Goal: Transaction & Acquisition: Obtain resource

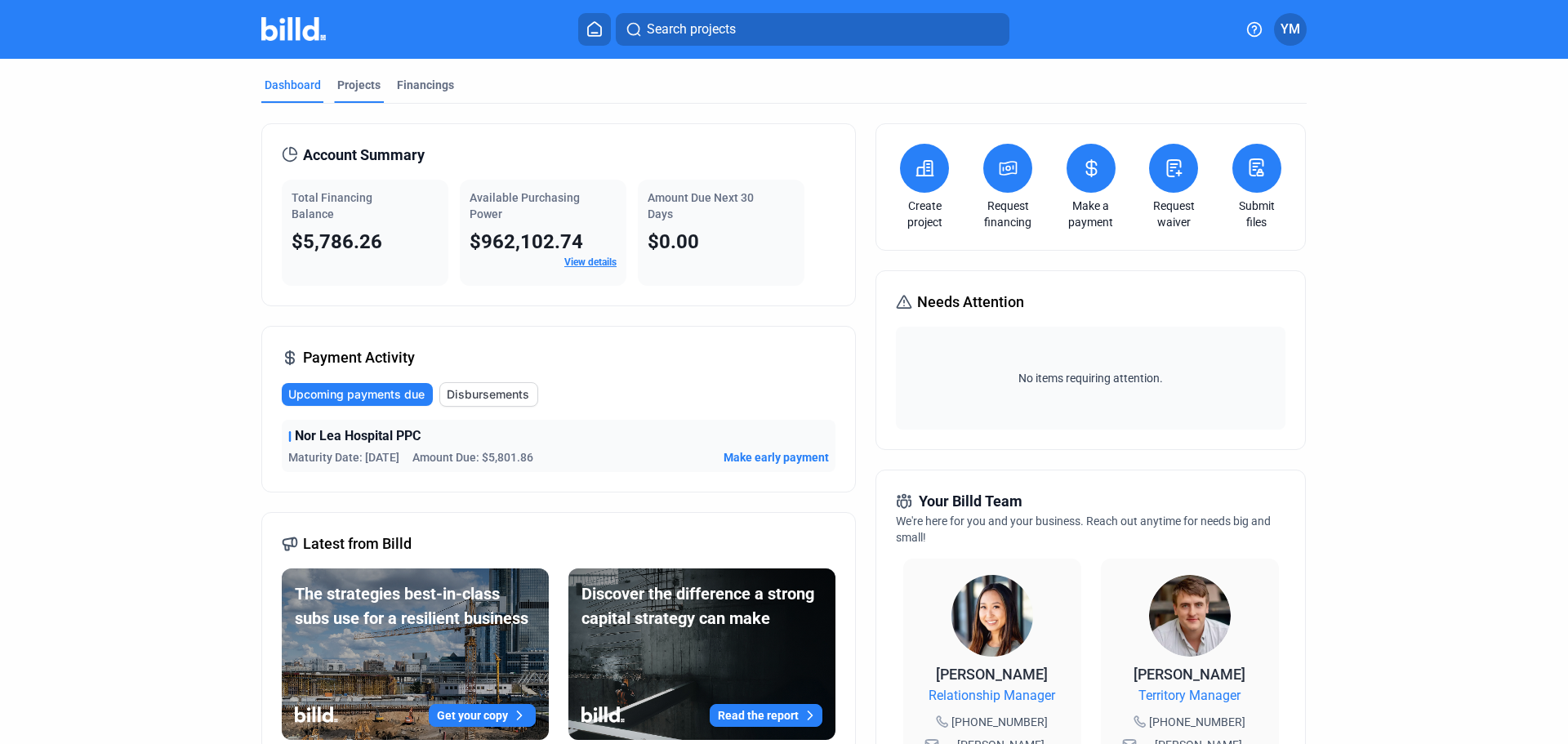
click at [362, 77] on div "Projects" at bounding box center [359, 85] width 43 height 16
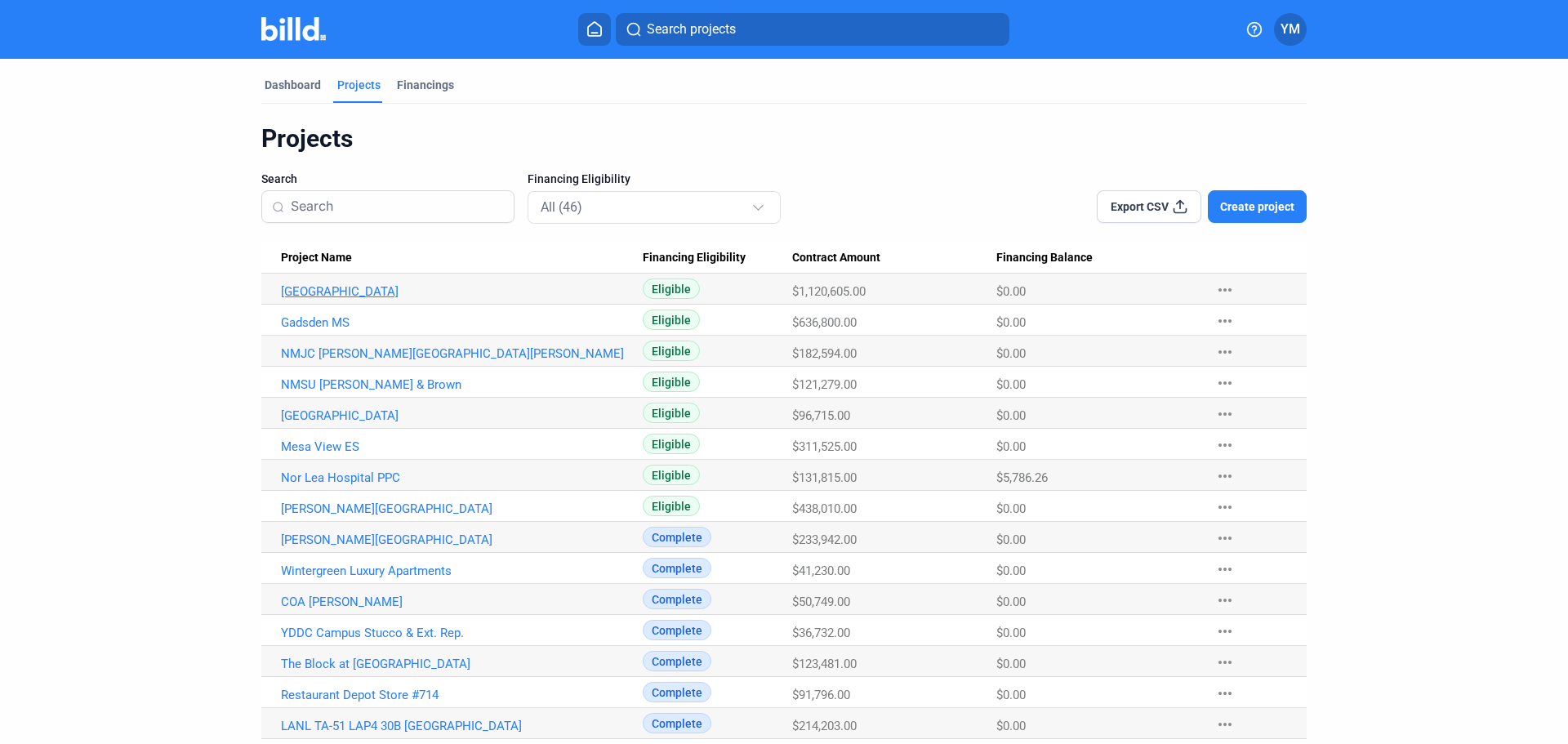
click at [407, 296] on link "[GEOGRAPHIC_DATA]" at bounding box center [462, 291] width 362 height 14
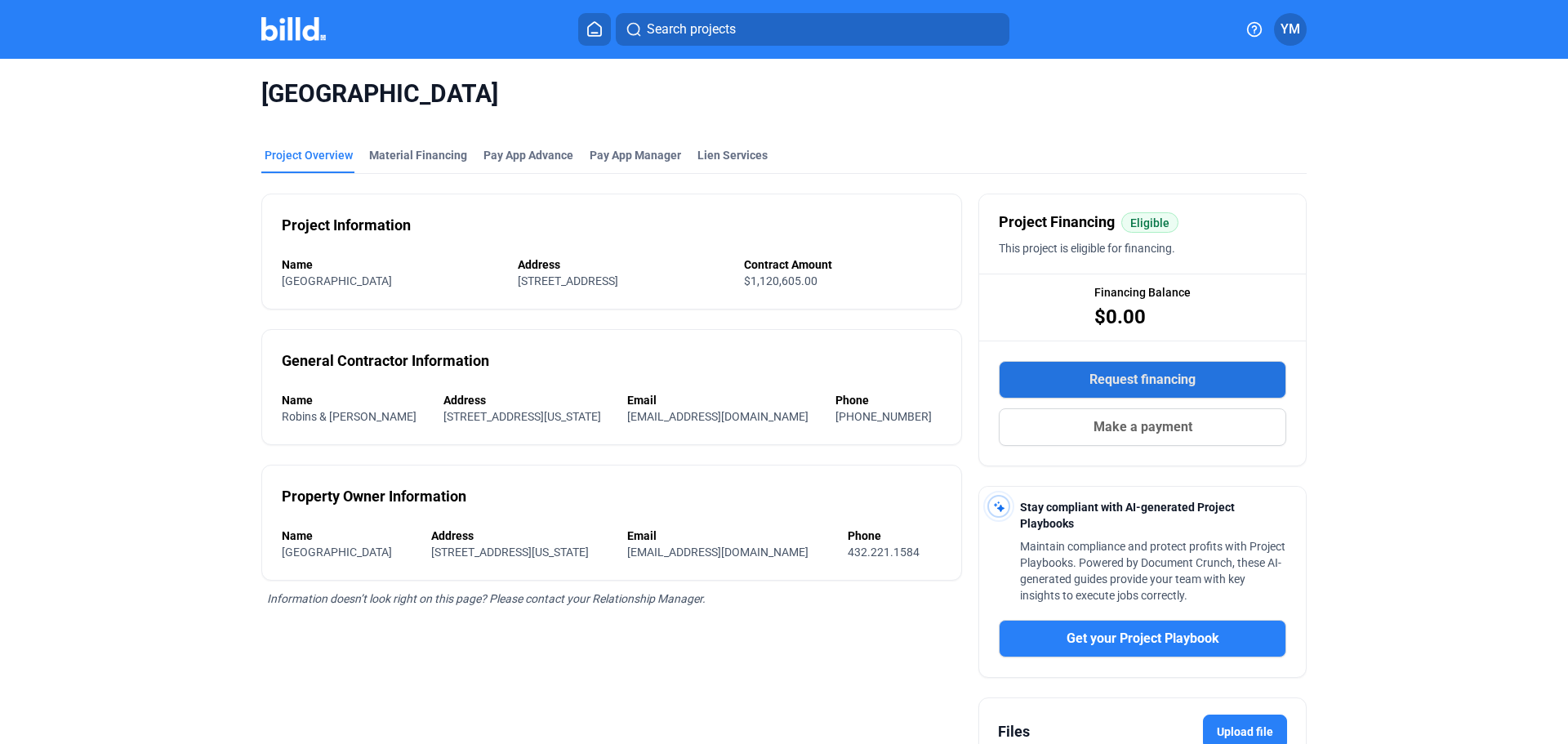
click at [1144, 375] on span "Request financing" at bounding box center [1142, 380] width 107 height 20
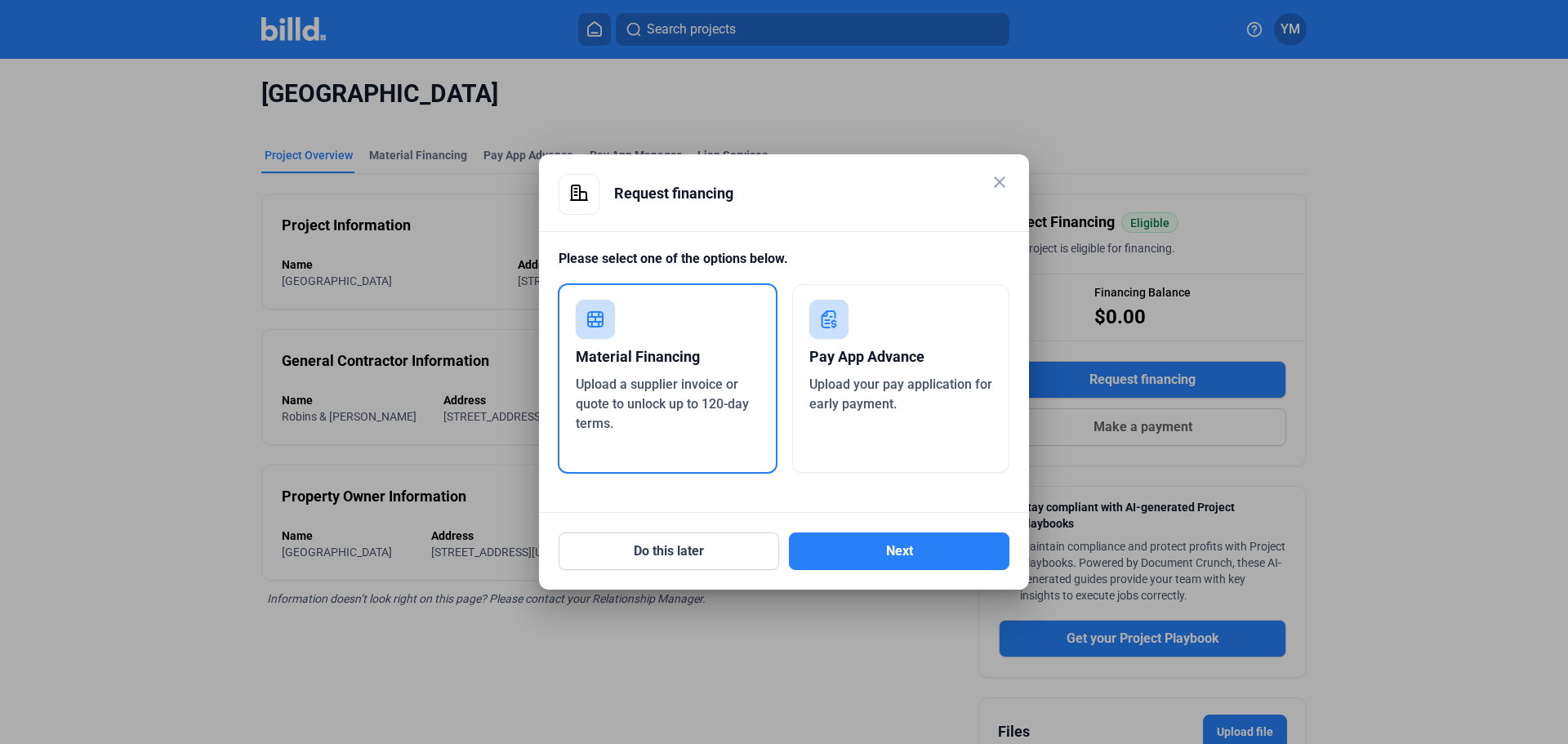
click at [884, 366] on div "Pay App Advance" at bounding box center [901, 356] width 184 height 36
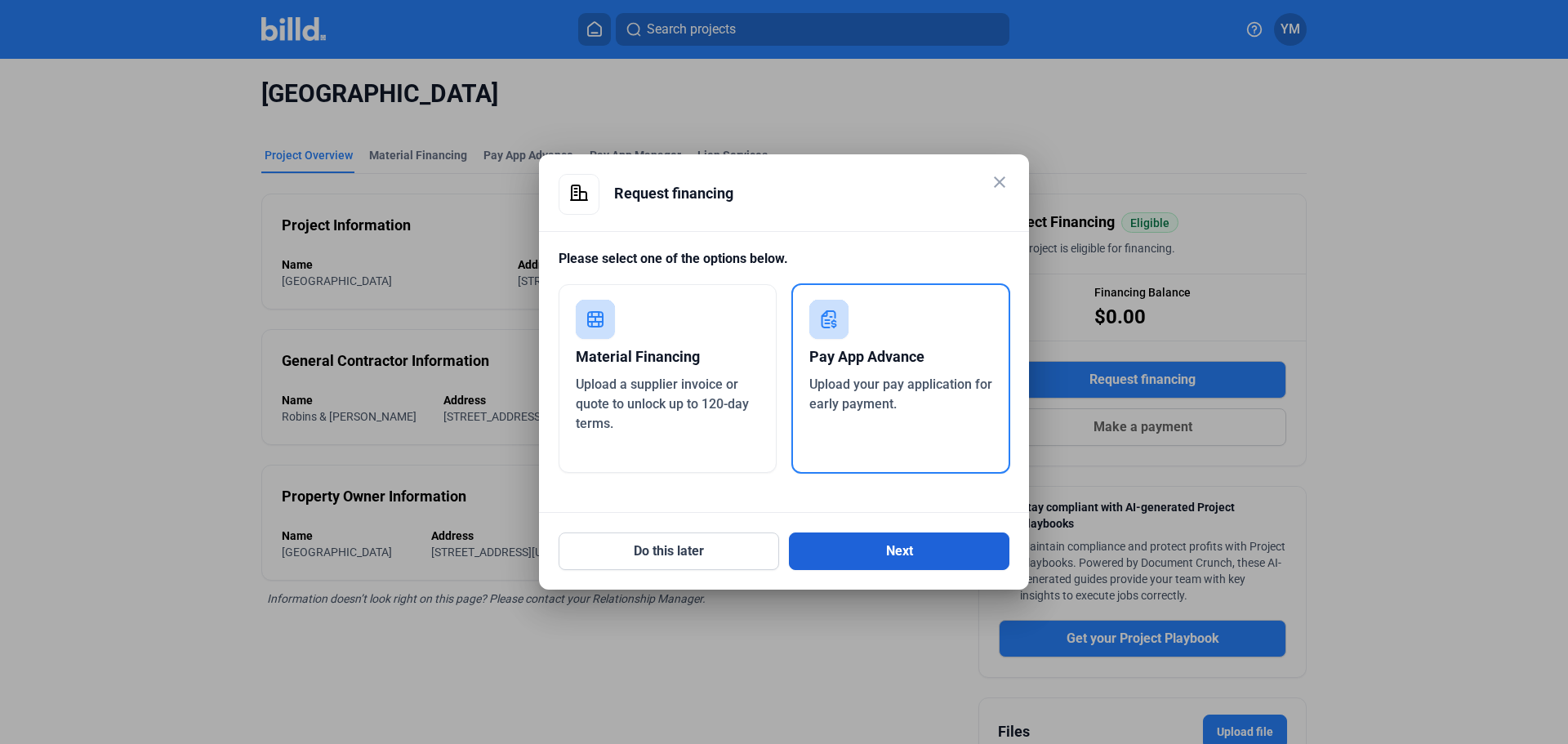
click at [908, 555] on button "Next" at bounding box center [899, 552] width 220 height 38
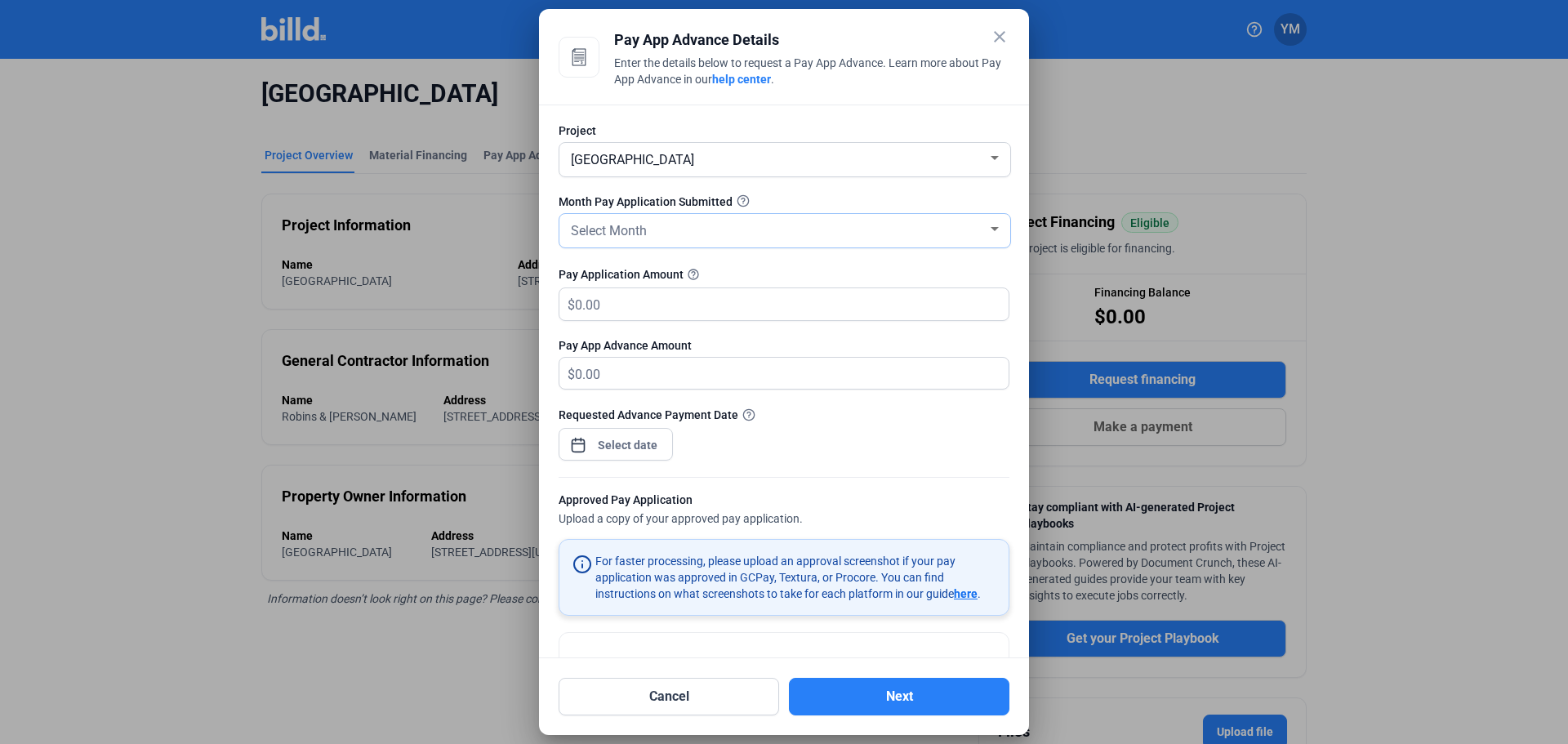
click at [632, 217] on div "Select Month" at bounding box center [784, 230] width 434 height 33
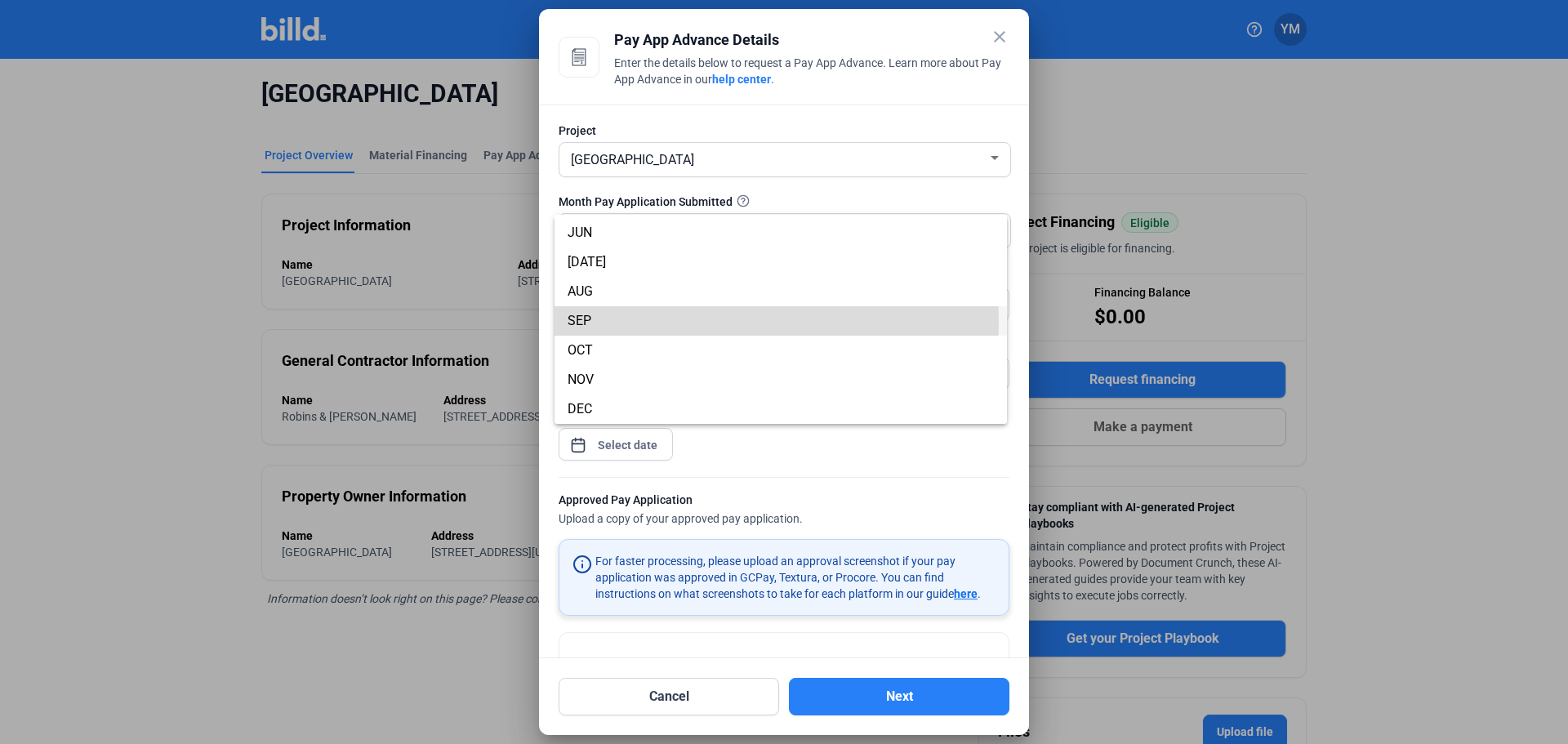
click at [593, 320] on span "SEP" at bounding box center [781, 321] width 426 height 30
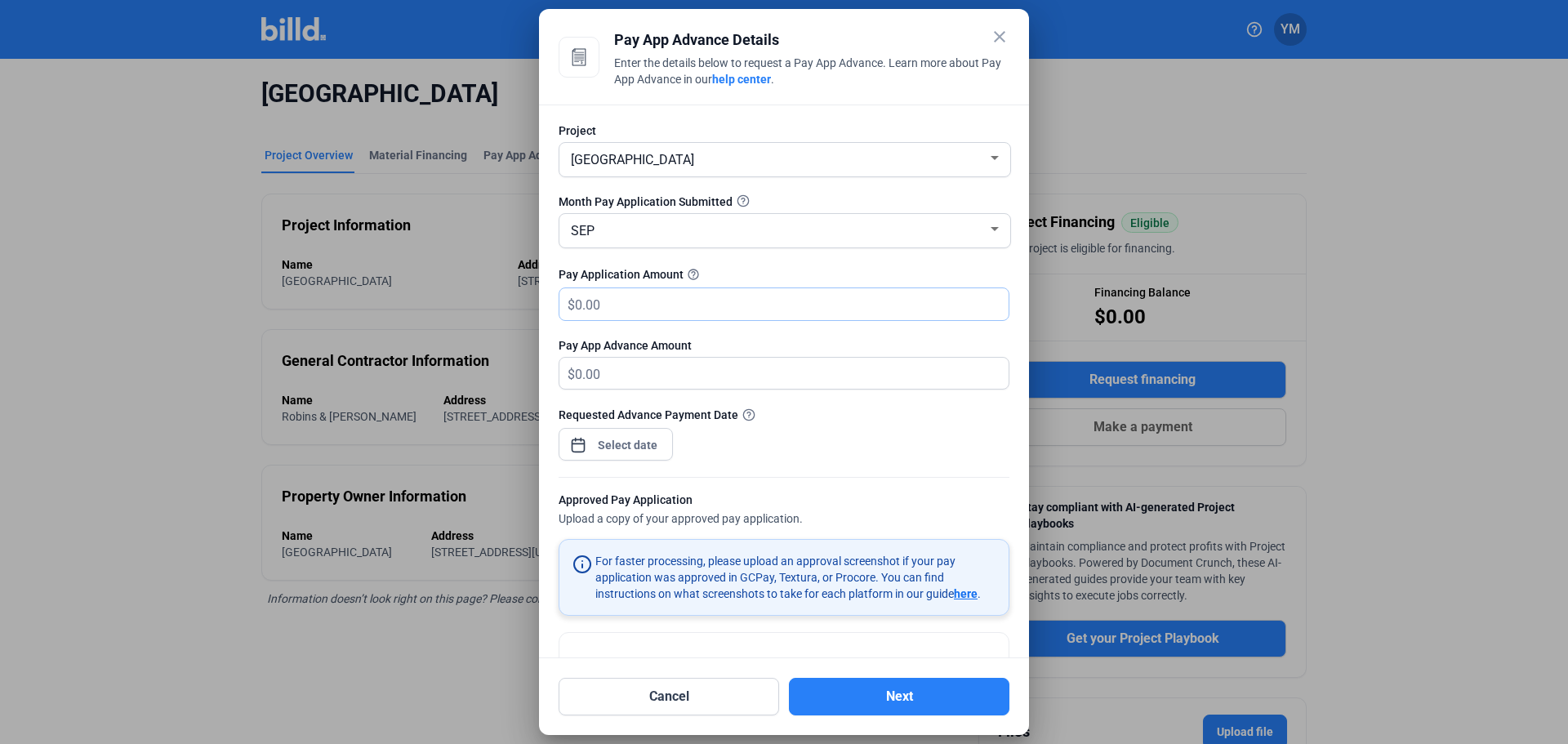
click at [613, 302] on input "text" at bounding box center [792, 304] width 433 height 32
click at [613, 311] on input "text" at bounding box center [792, 304] width 433 height 32
type input "58,662.27"
click at [578, 455] on span "Open calendar" at bounding box center [578, 437] width 39 height 39
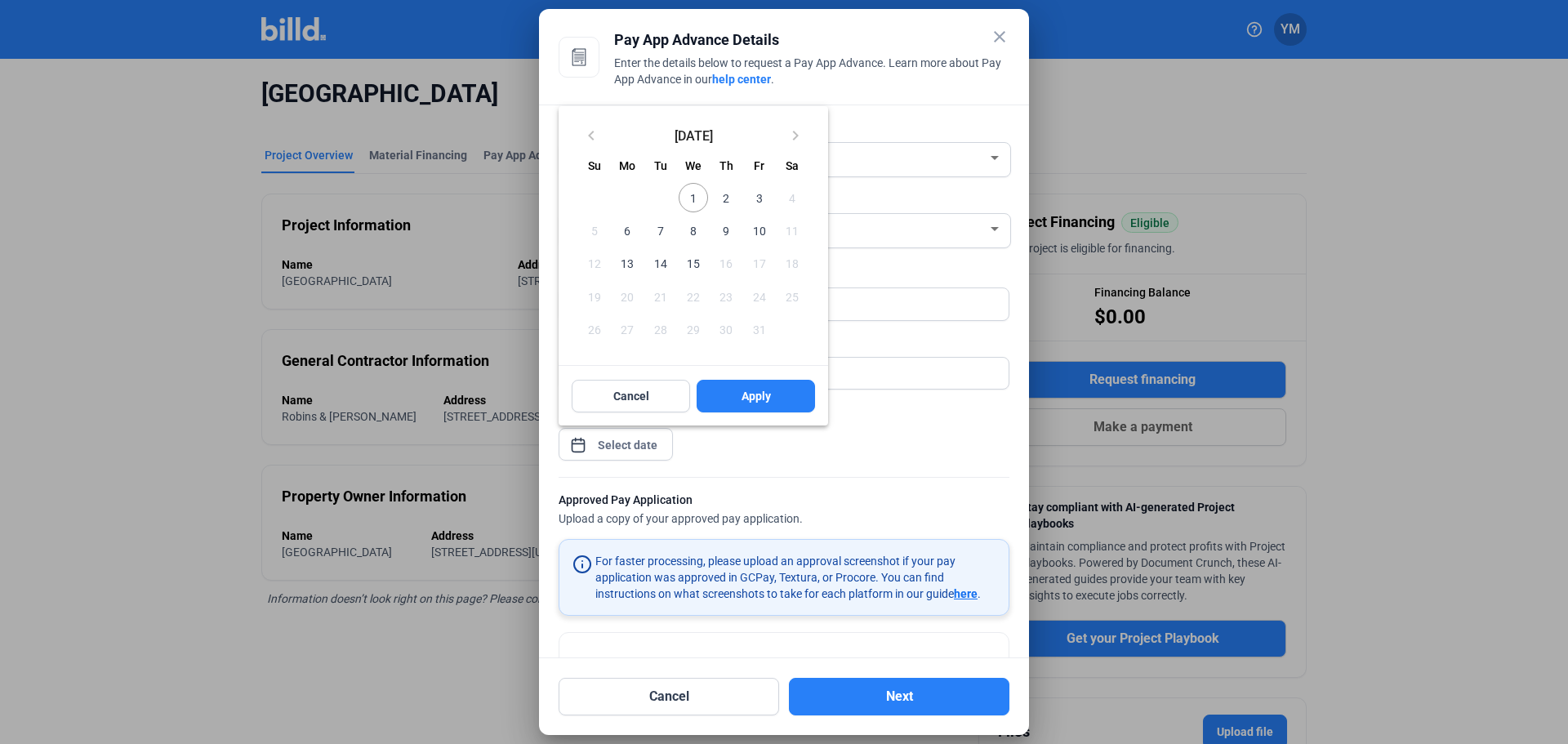
click at [692, 194] on span "1" at bounding box center [693, 197] width 30 height 30
click at [746, 395] on span "Apply" at bounding box center [756, 396] width 30 height 16
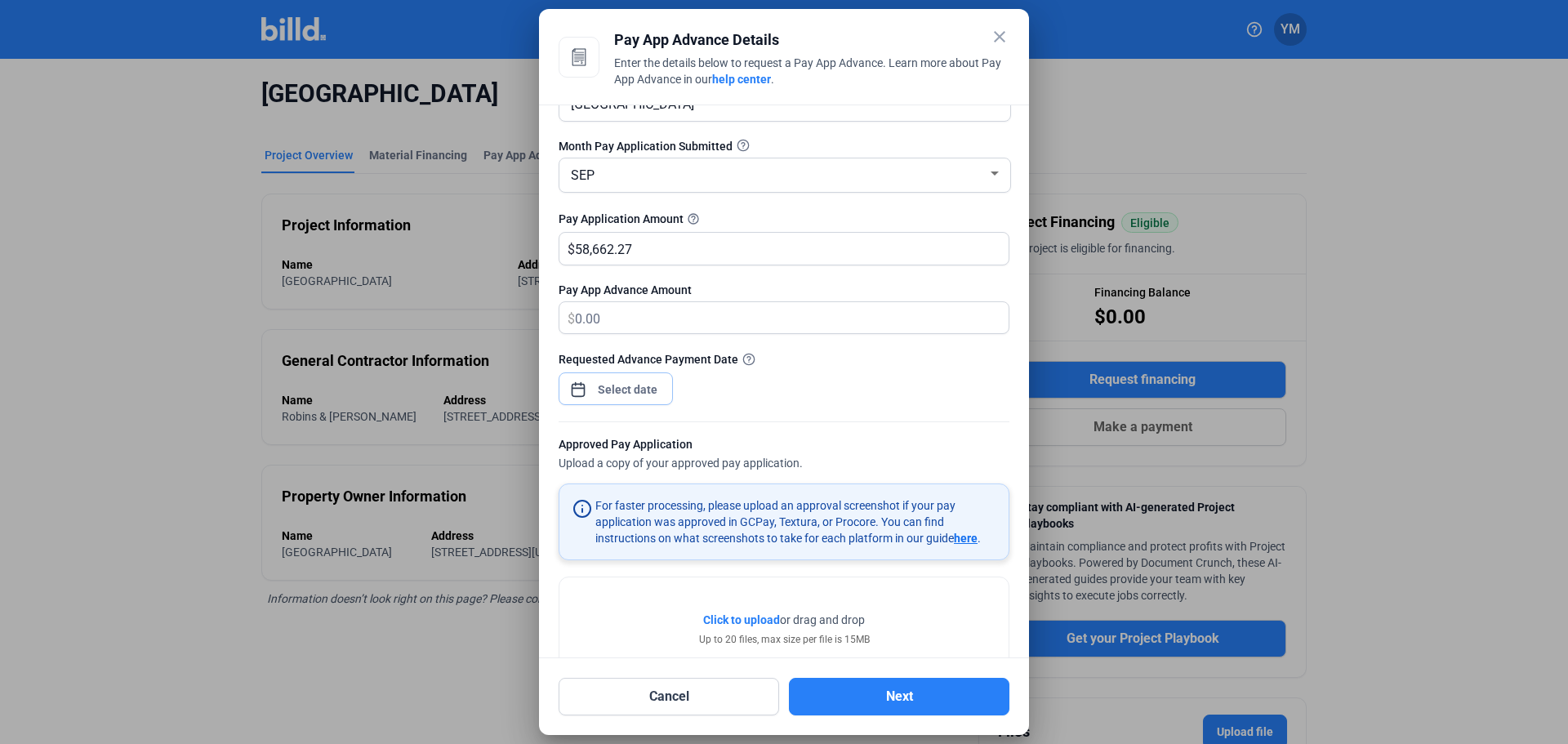
scroll to position [107, 0]
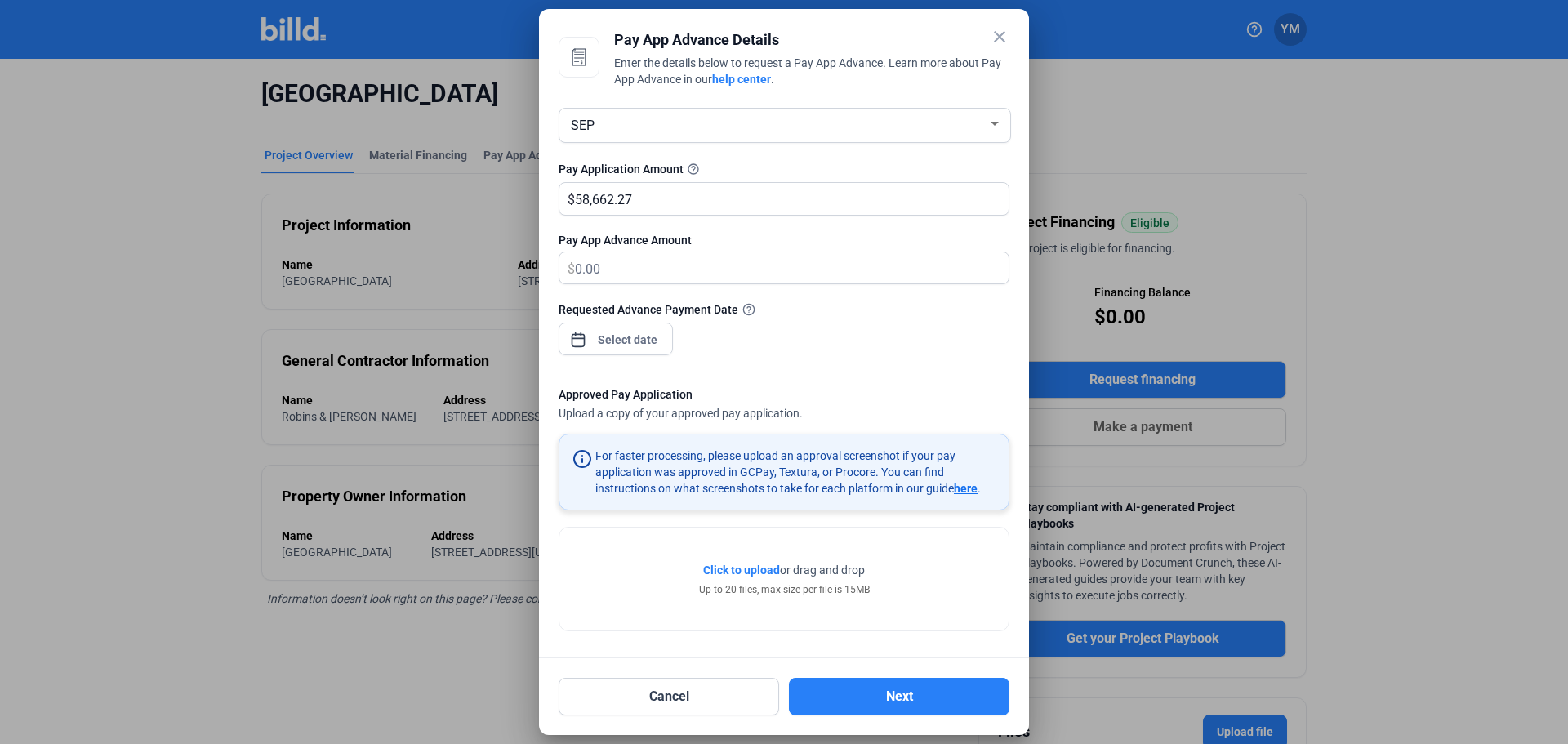
click at [749, 570] on span "Click to upload" at bounding box center [741, 569] width 77 height 13
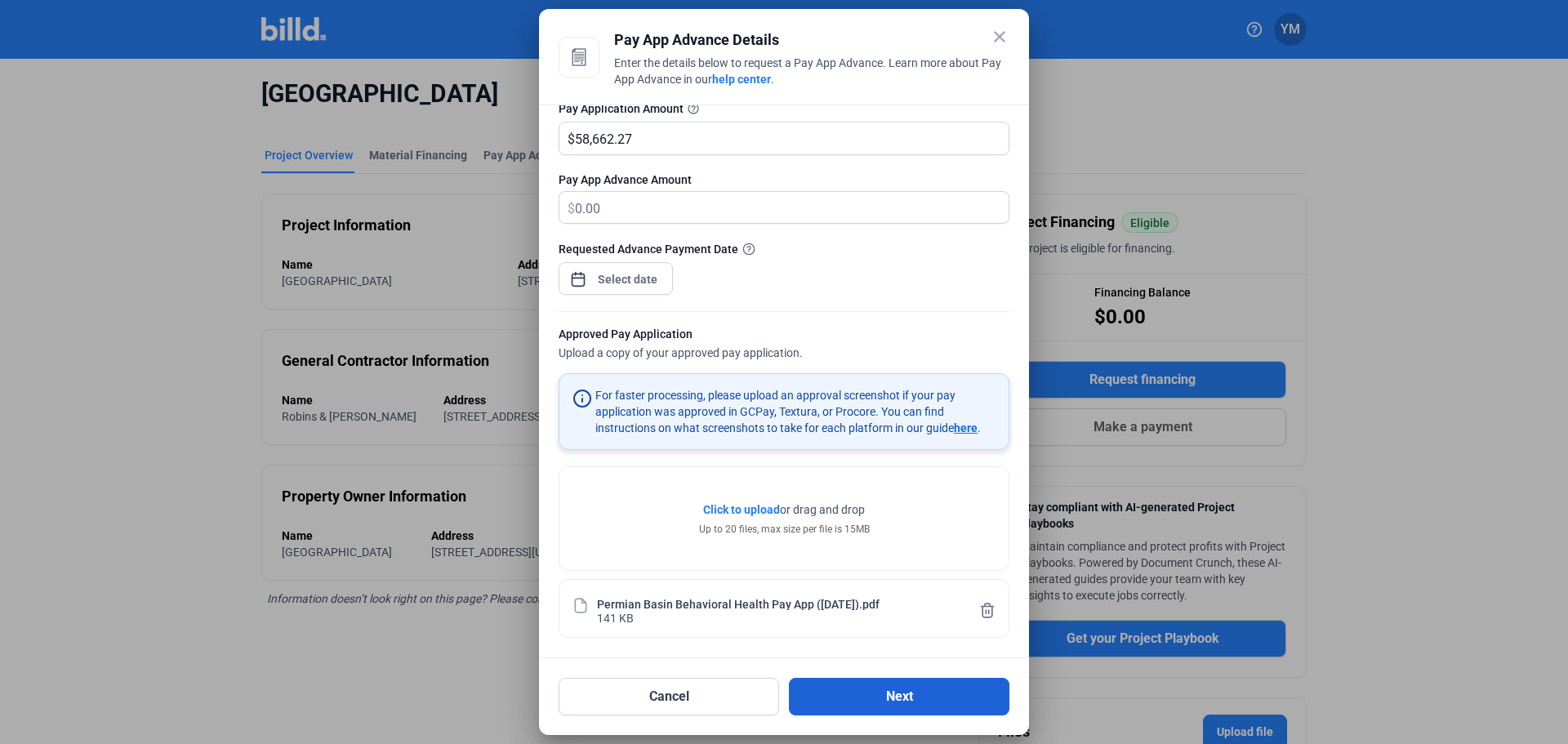
click at [907, 702] on button "Next" at bounding box center [899, 697] width 220 height 38
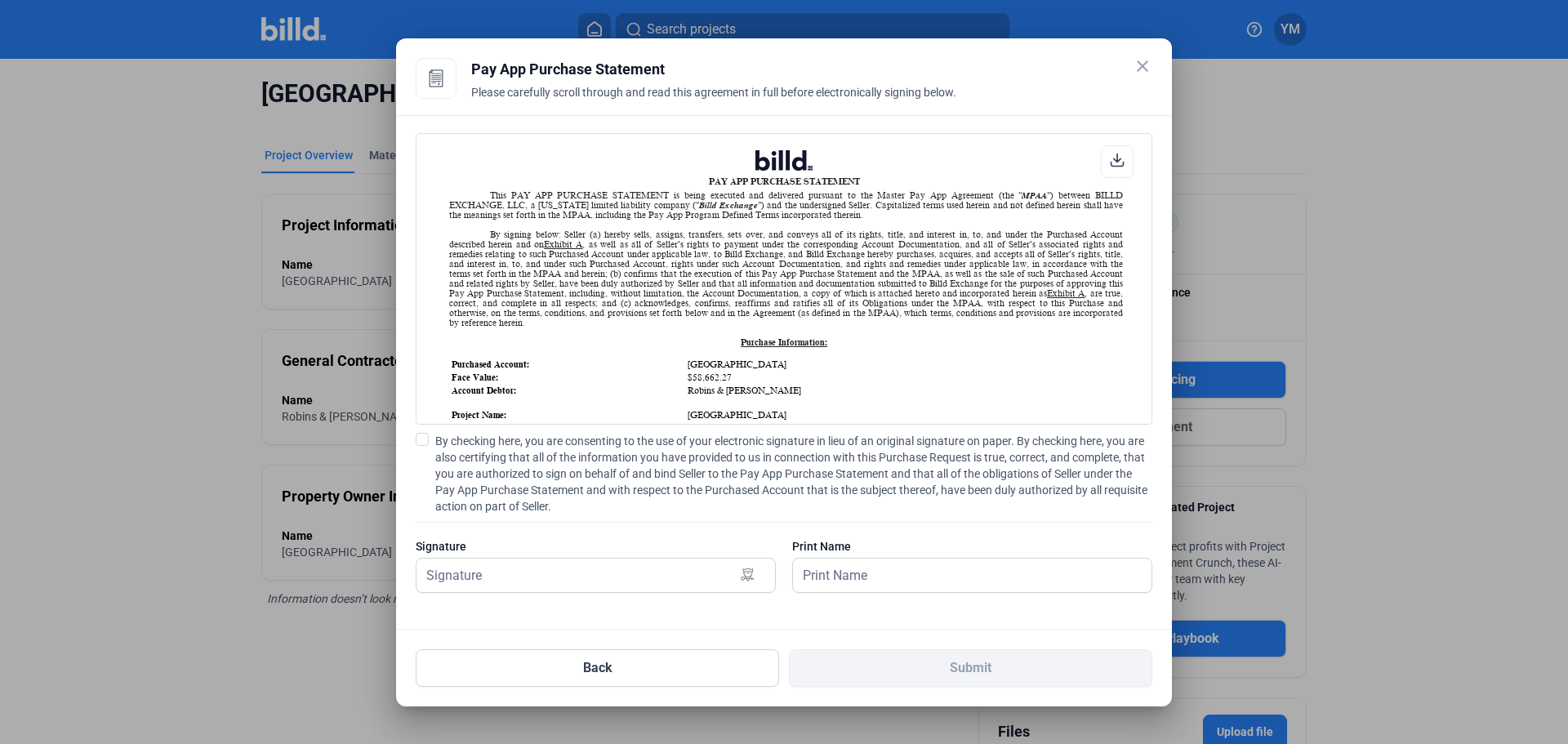
scroll to position [1, 0]
click at [496, 579] on input "text" at bounding box center [587, 575] width 340 height 33
click at [505, 503] on span "By checking here, you are consenting to the use of your electronic signature in…" at bounding box center [793, 473] width 717 height 81
click at [0, 0] on input "By checking here, you are consenting to the use of your electronic signature in…" at bounding box center [0, 0] width 0 height 0
click at [516, 586] on input "text" at bounding box center [587, 575] width 340 height 33
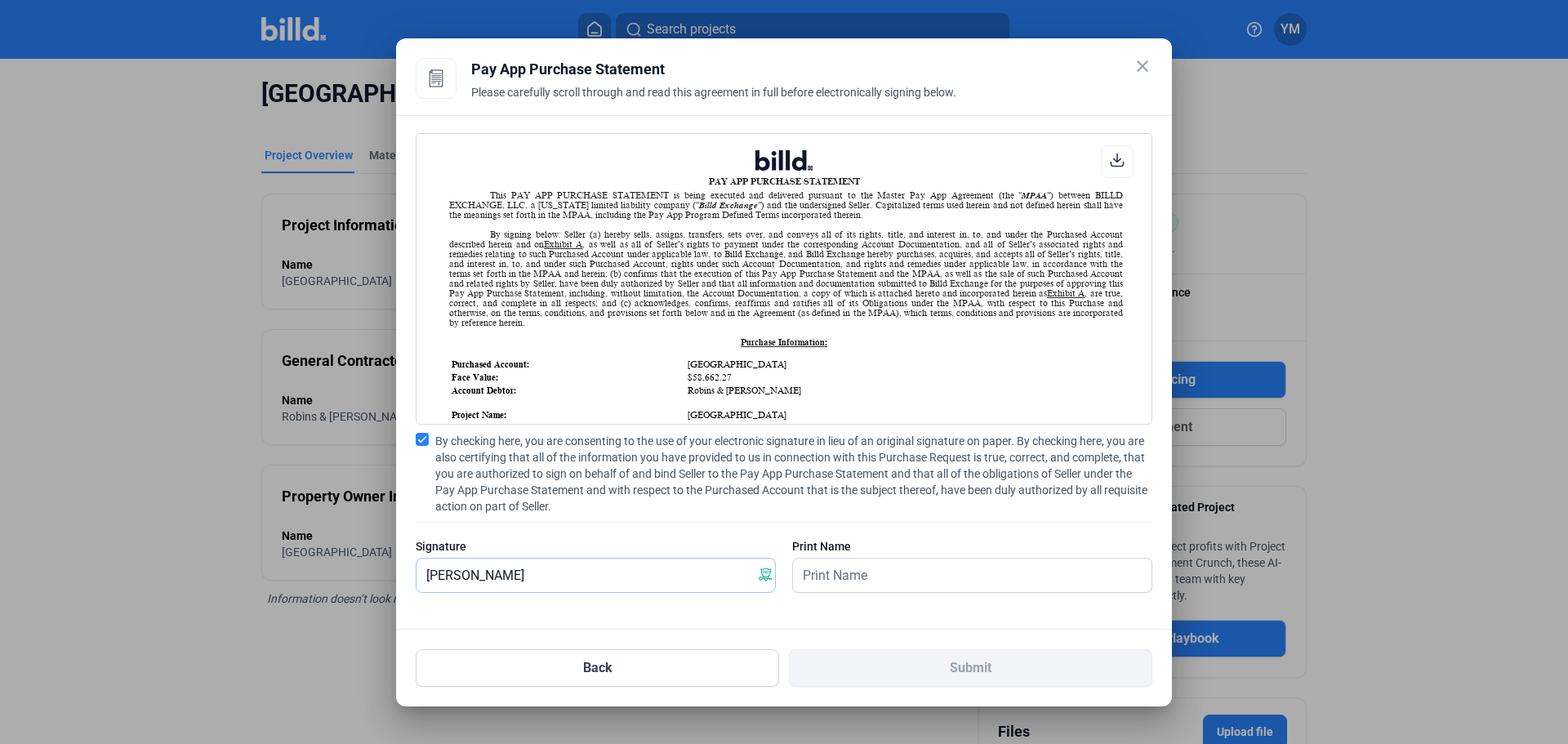
type input "[PERSON_NAME]"
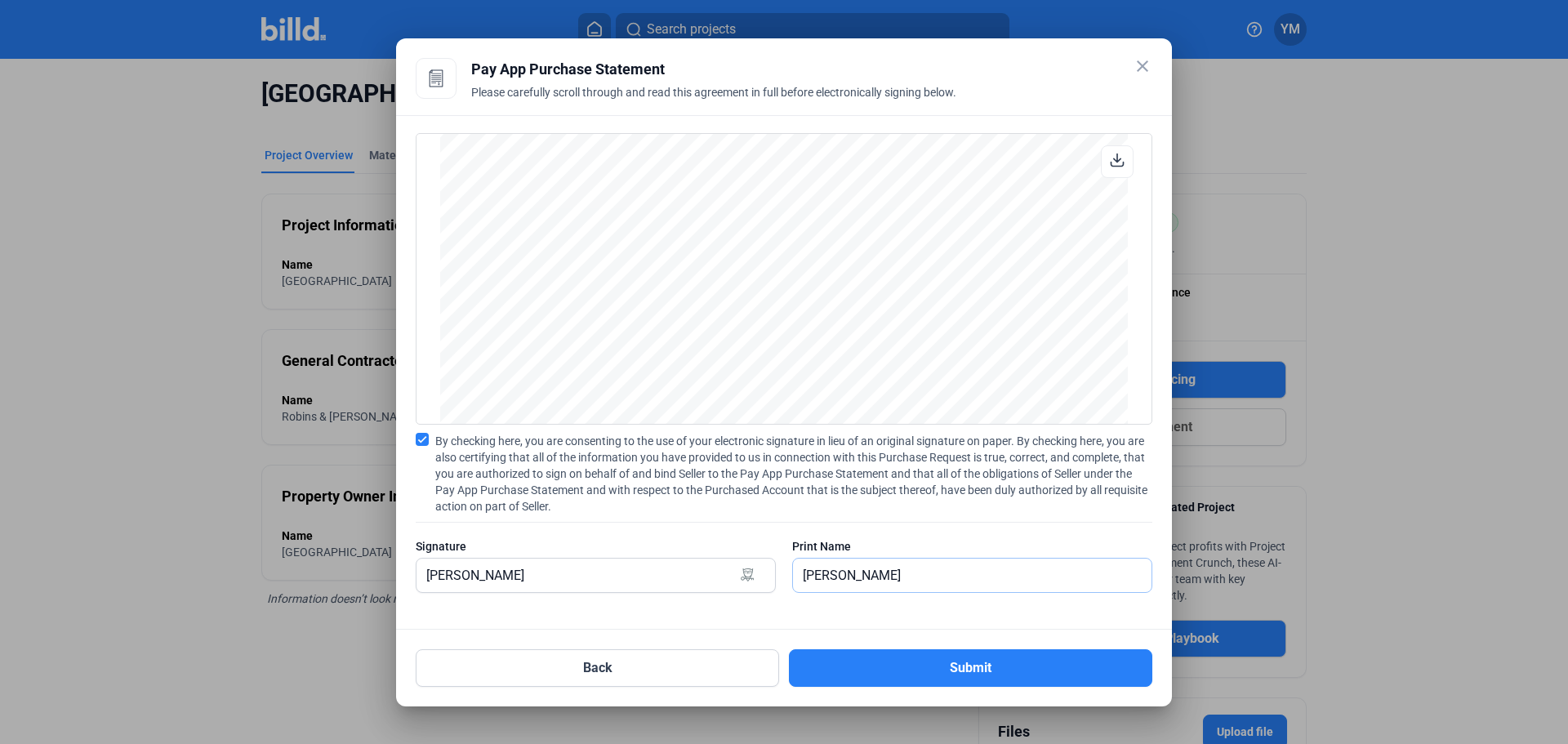
scroll to position [3830, 0]
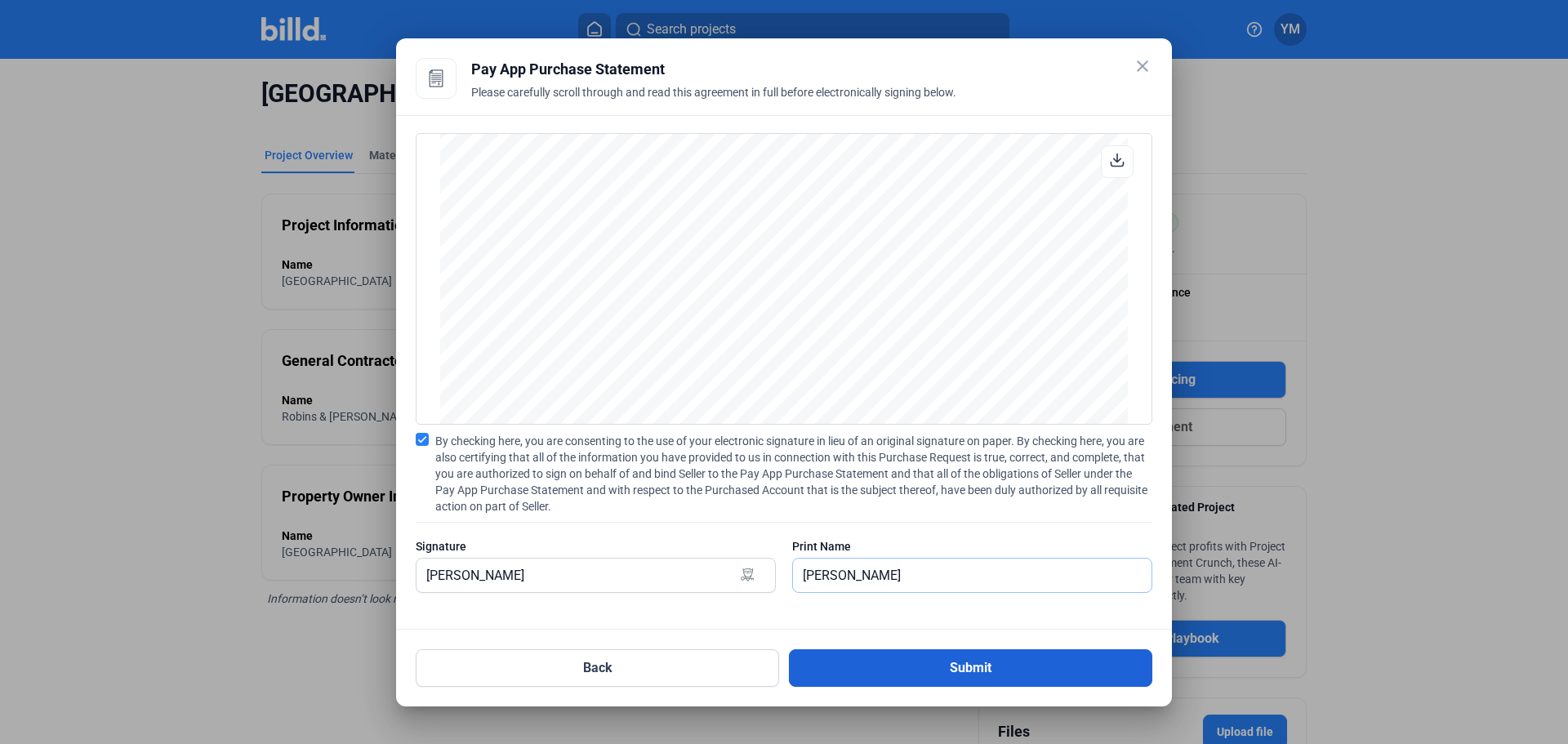
type input "[PERSON_NAME]"
click at [978, 664] on button "Submit" at bounding box center [971, 668] width 364 height 38
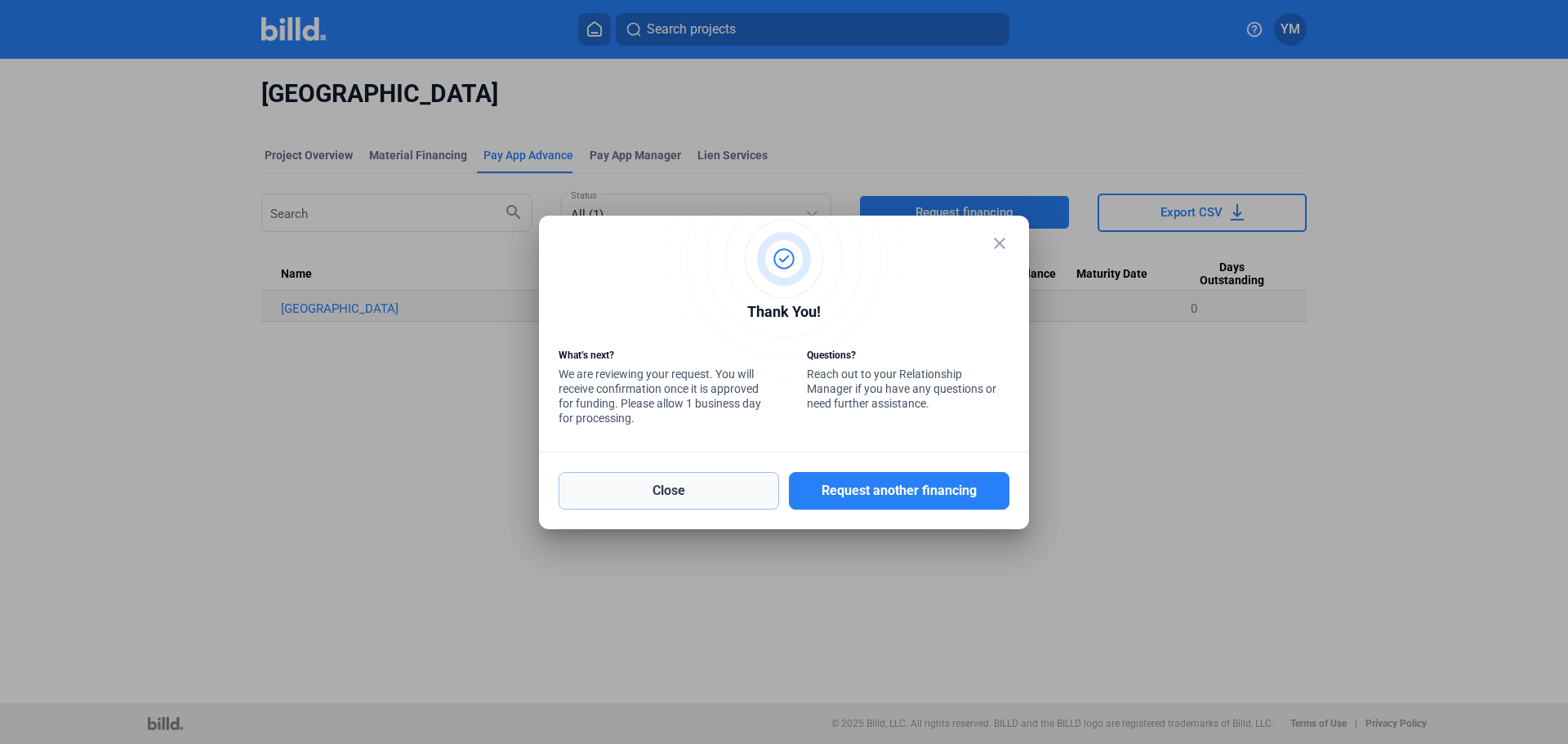
click at [638, 501] on button "Close" at bounding box center [669, 491] width 220 height 38
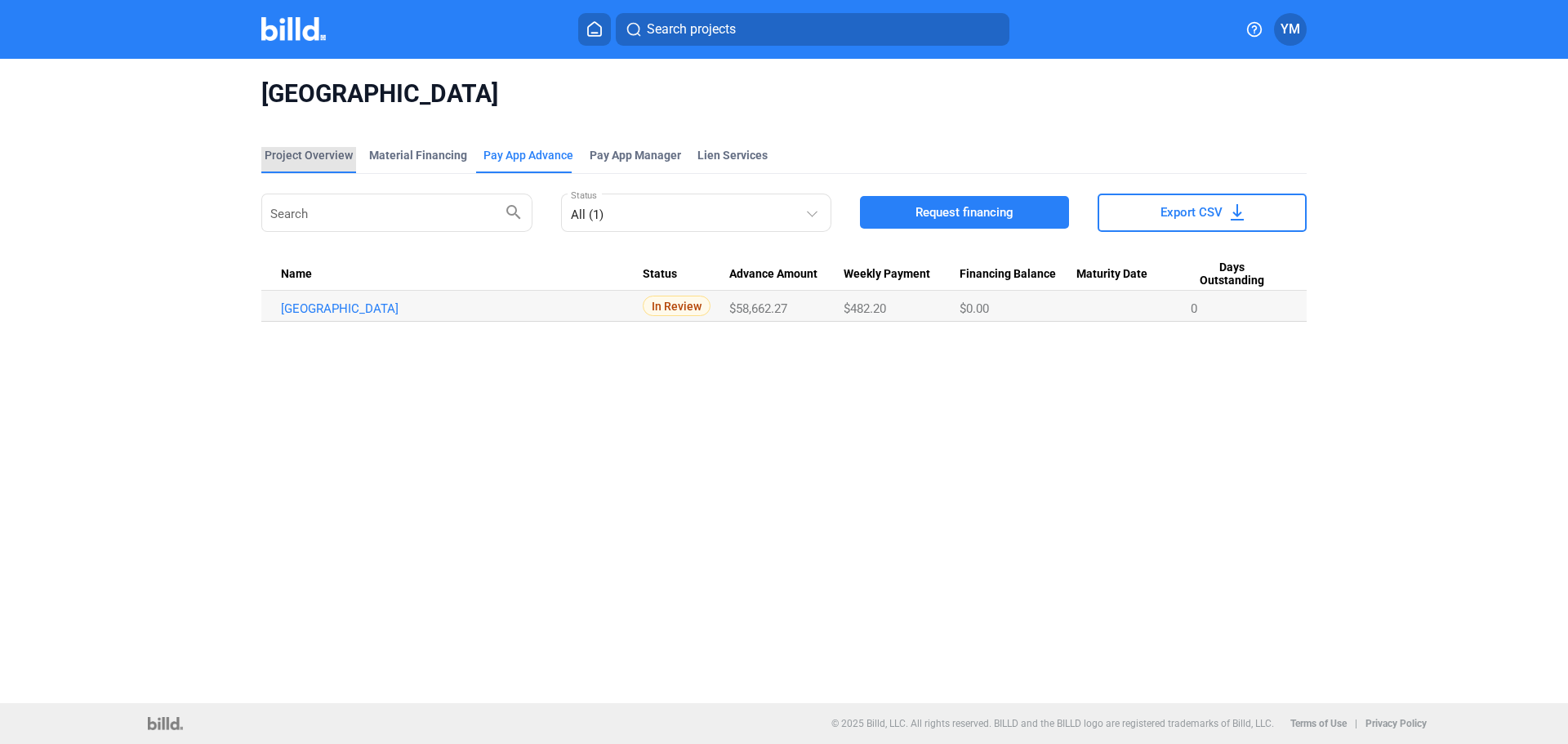
click at [316, 147] on div "Project Overview" at bounding box center [308, 155] width 88 height 16
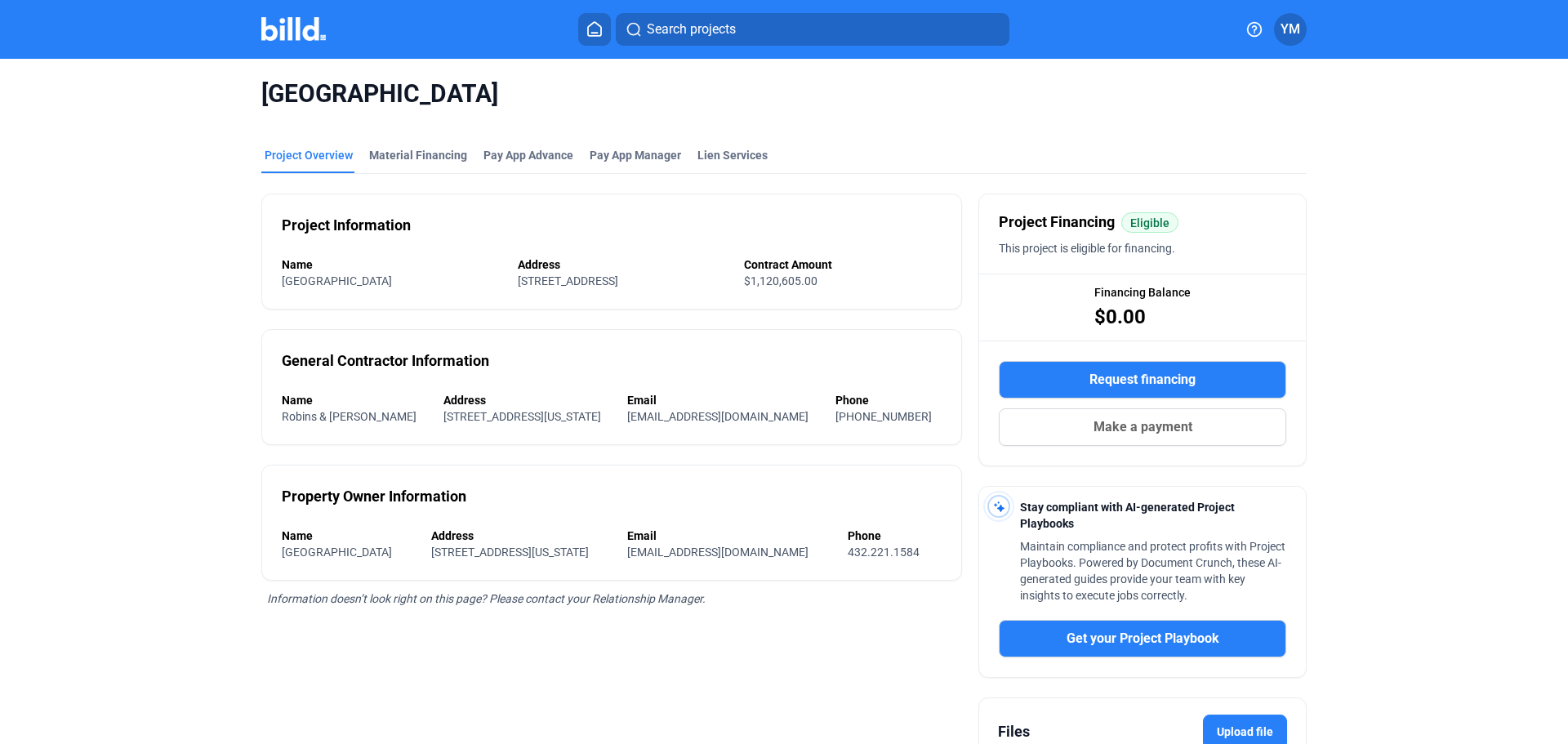
click at [1294, 38] on span "YM" at bounding box center [1290, 30] width 20 height 20
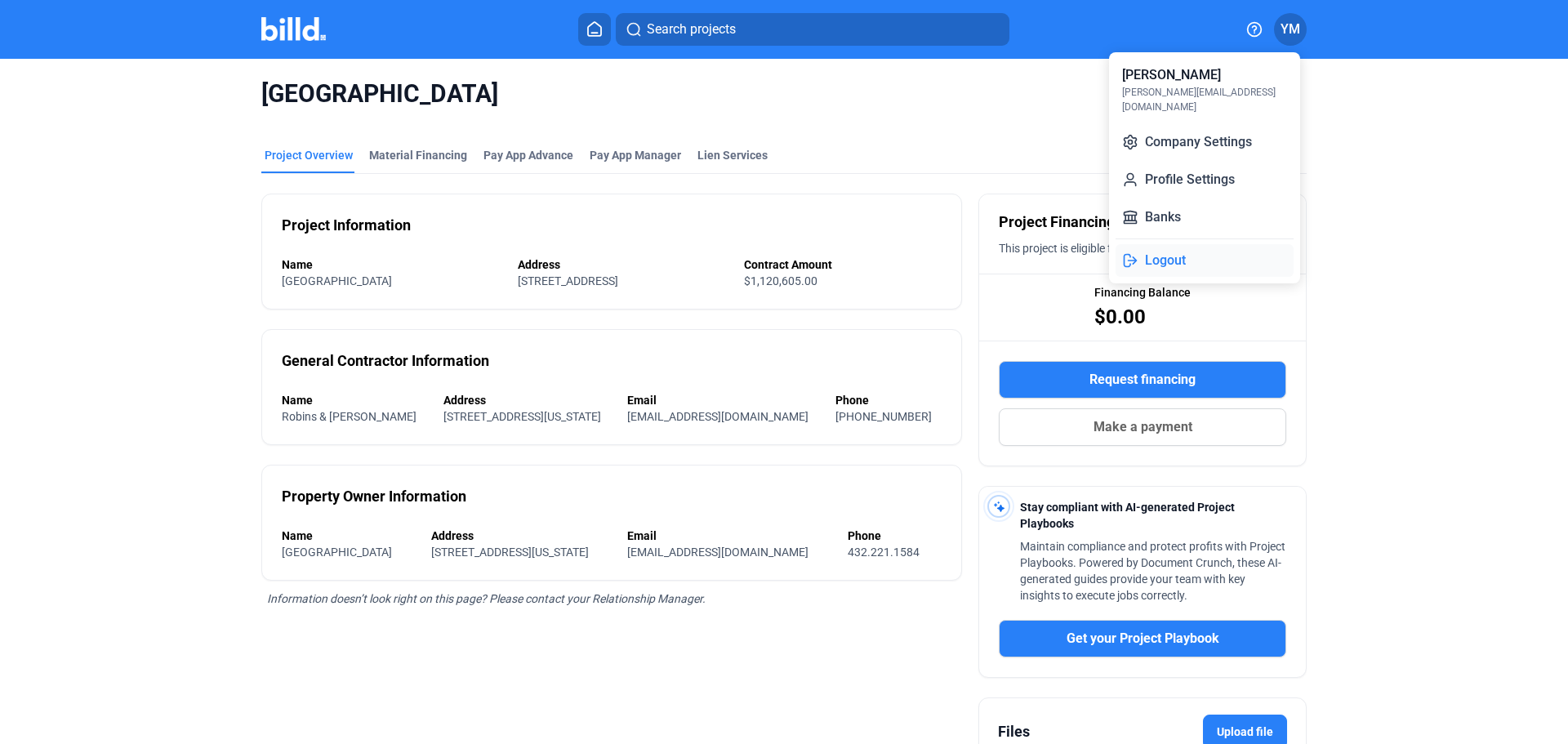
click at [1176, 252] on button "Logout" at bounding box center [1204, 261] width 178 height 32
